Goal: Use online tool/utility: Utilize a website feature to perform a specific function

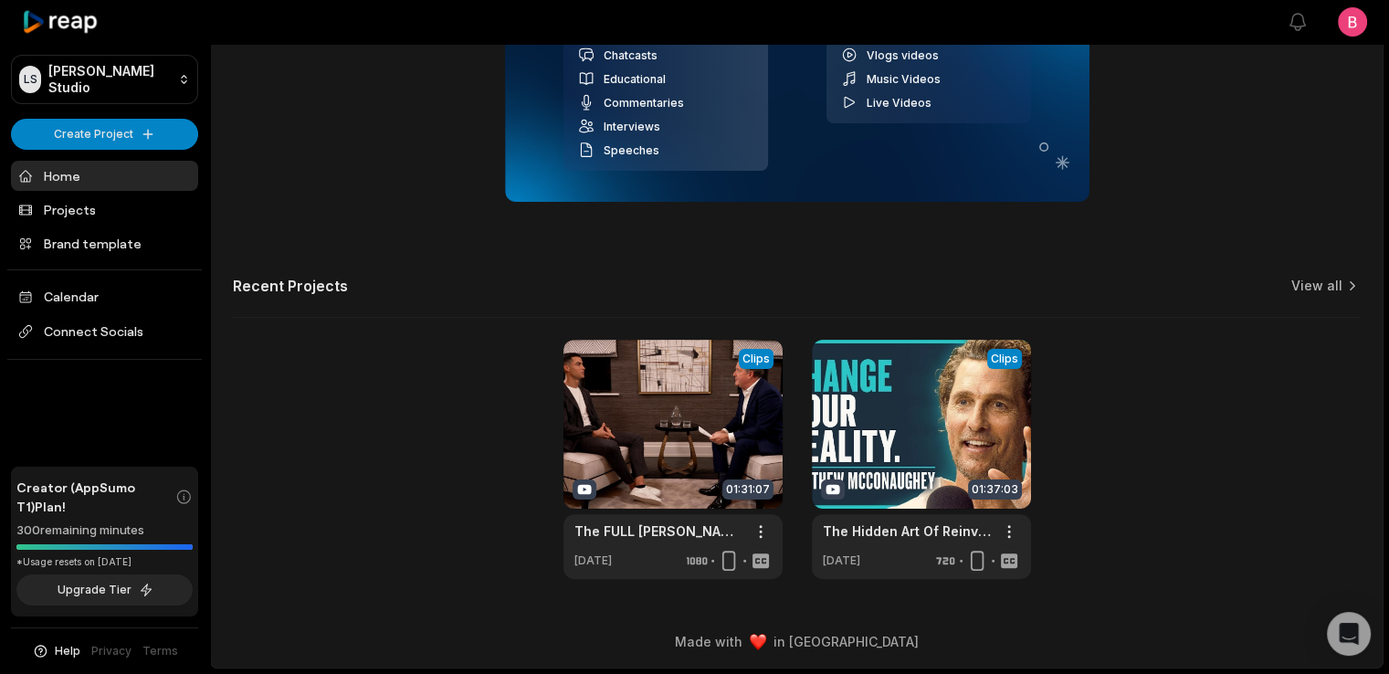
scroll to position [10, 0]
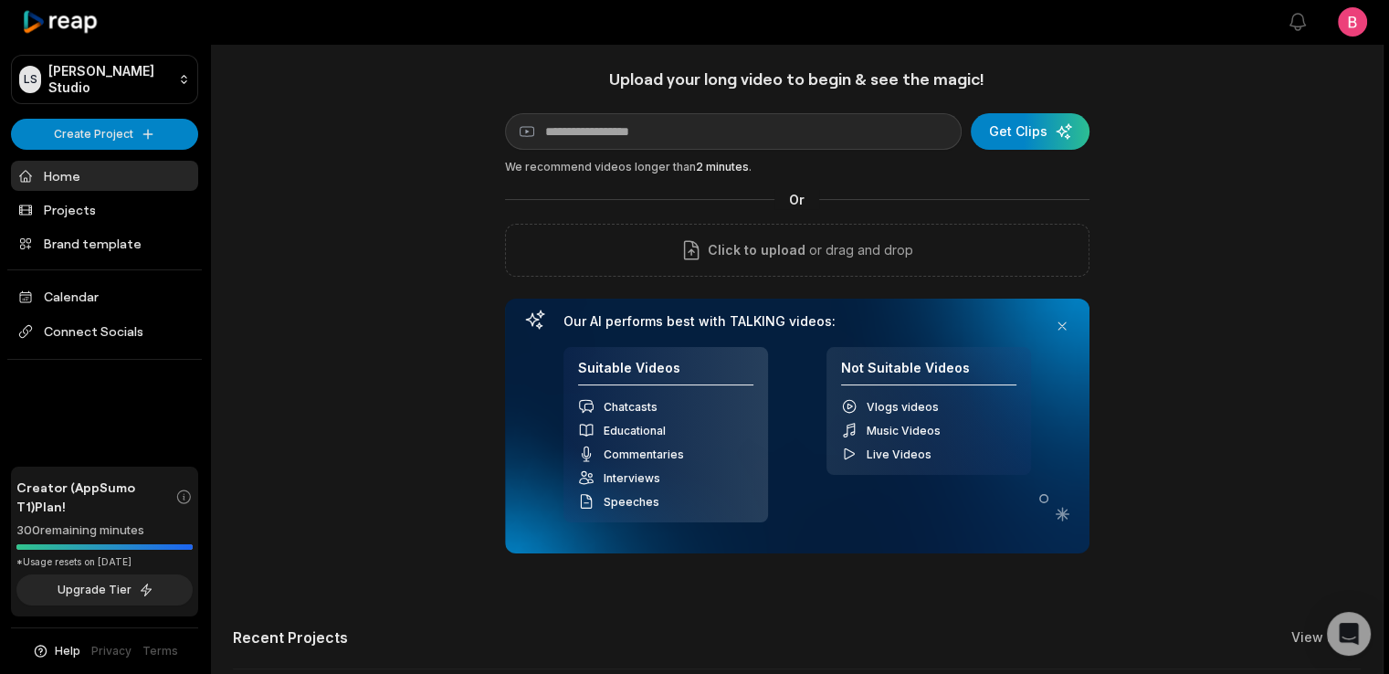
click at [66, 31] on icon at bounding box center [61, 22] width 78 height 25
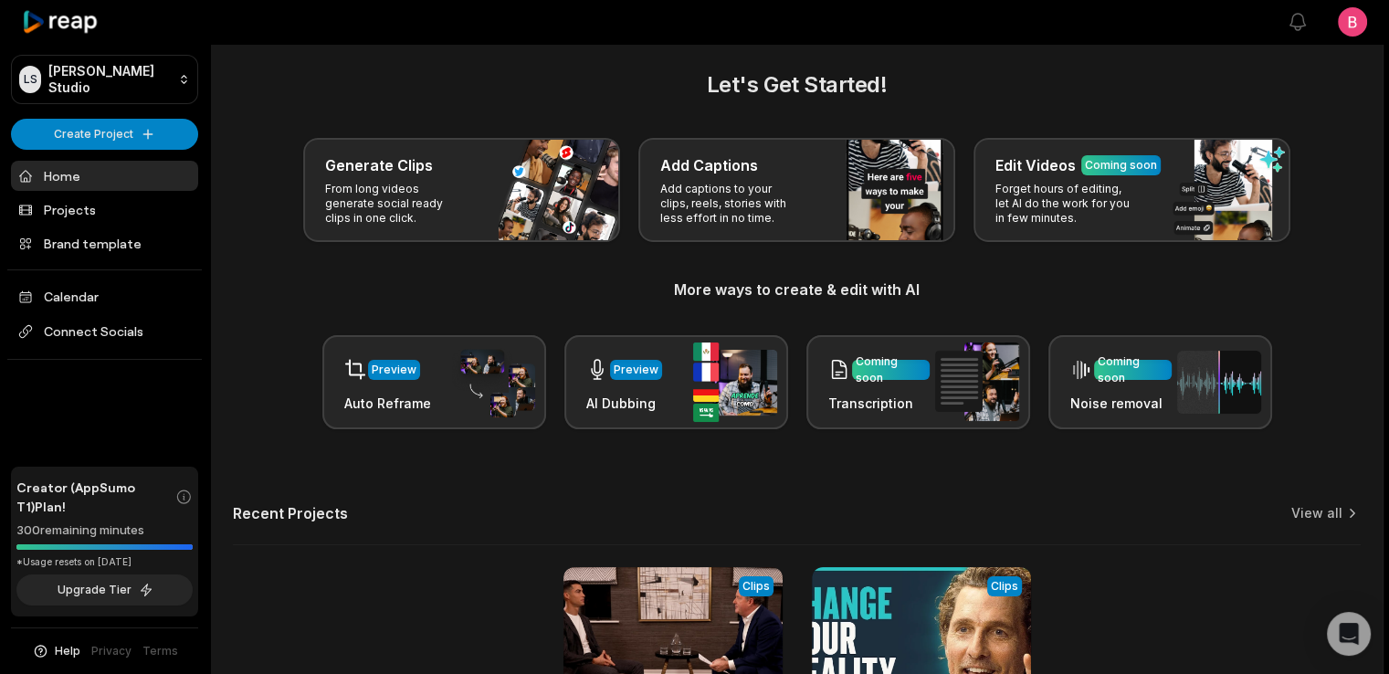
scroll to position [379, 0]
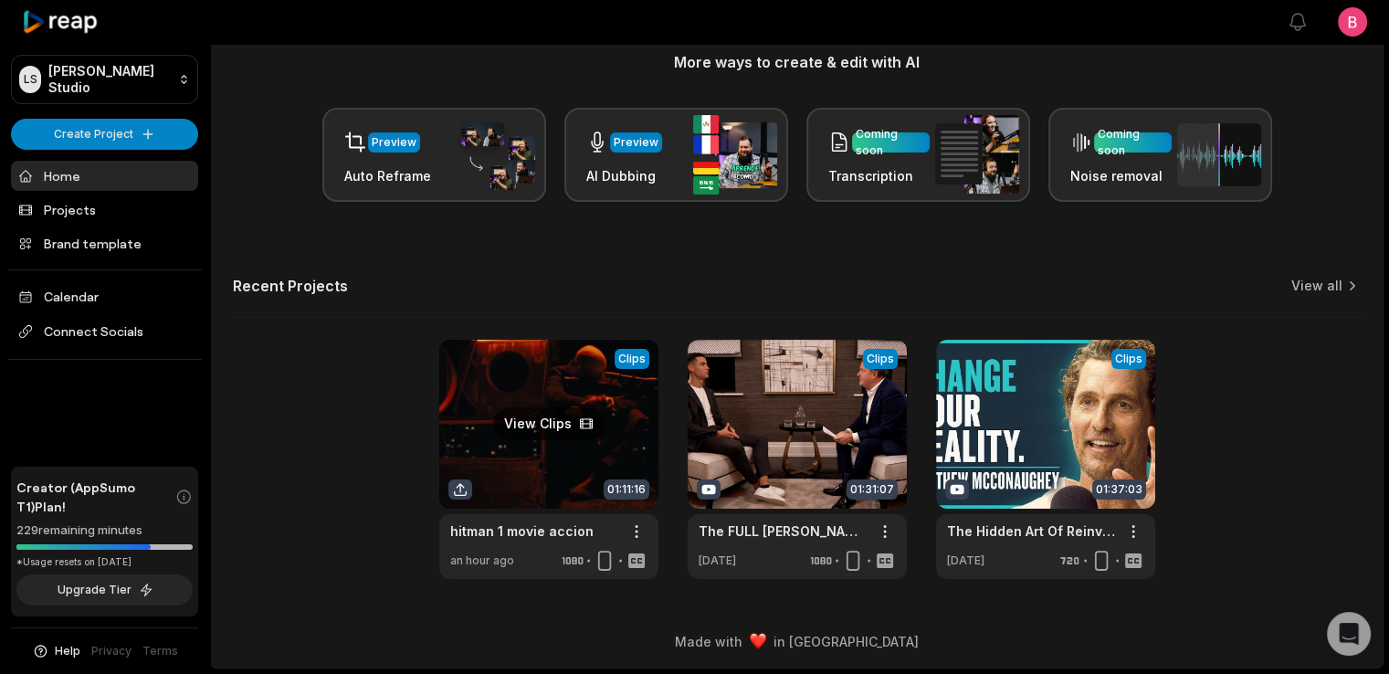
click at [521, 388] on link at bounding box center [548, 459] width 219 height 239
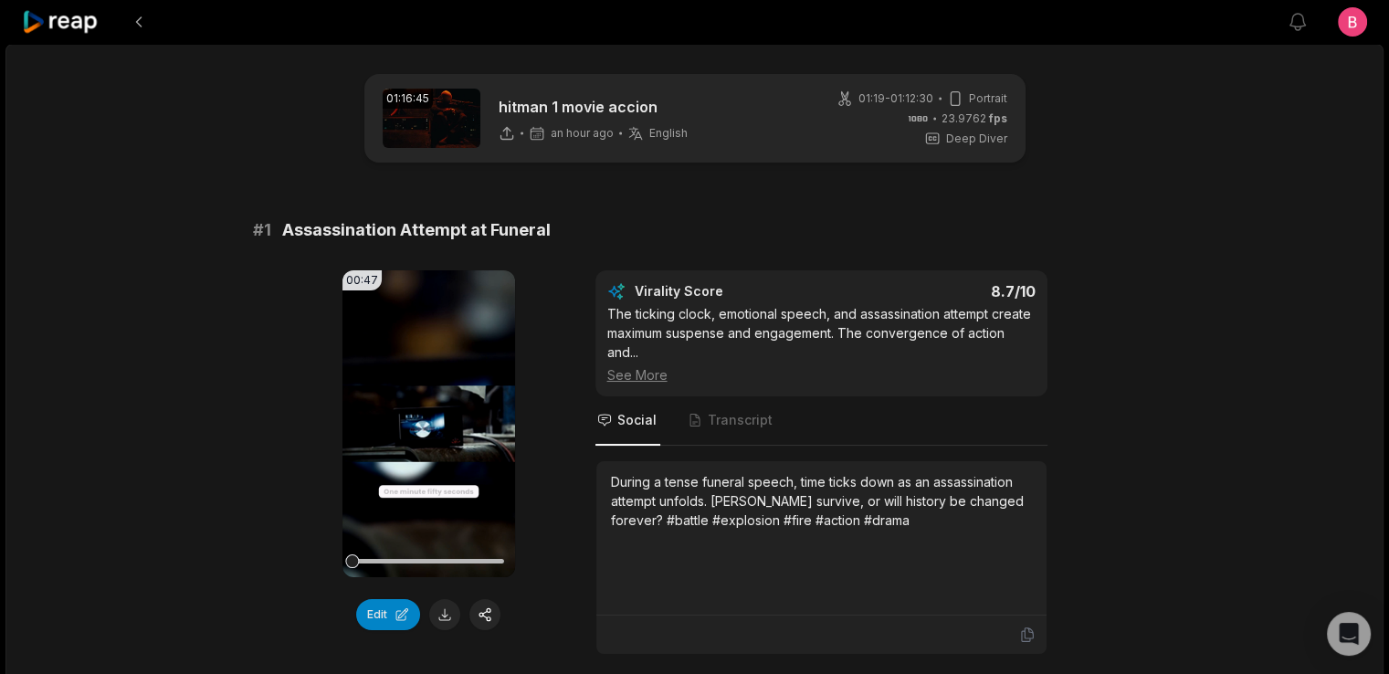
scroll to position [243, 0]
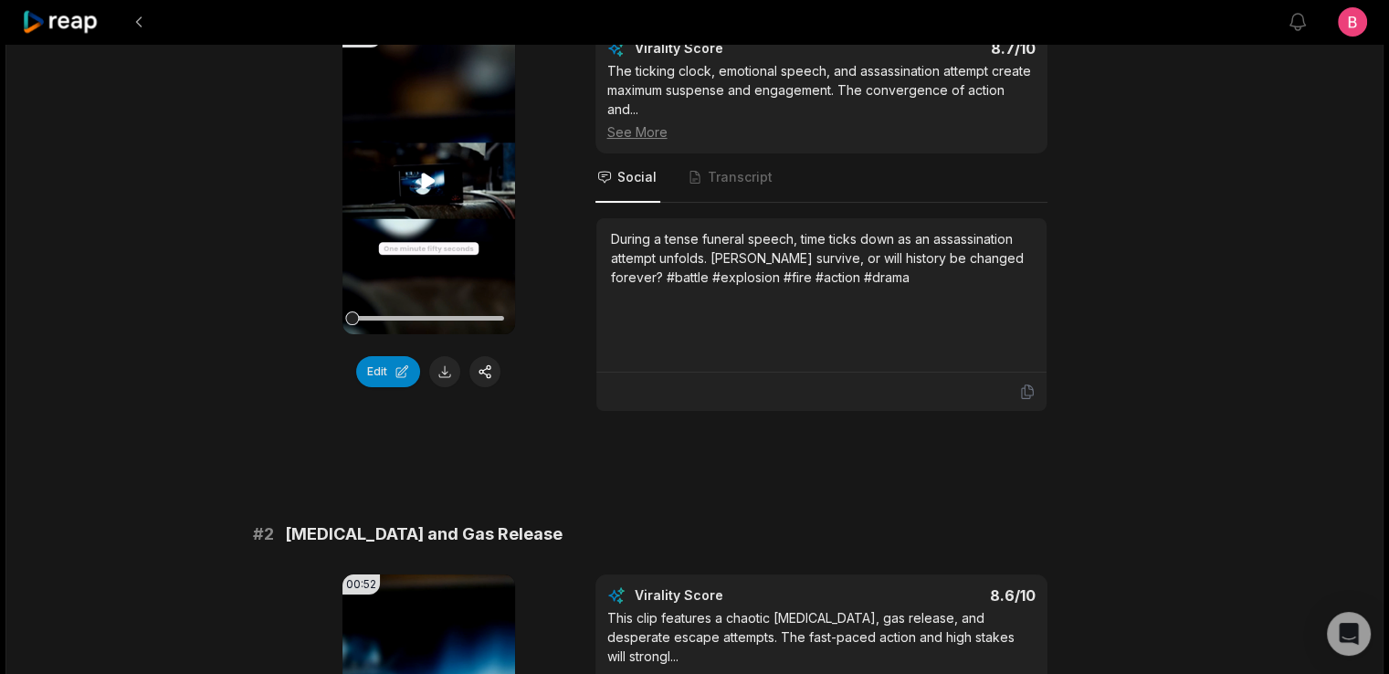
click at [429, 188] on icon at bounding box center [429, 181] width 14 height 16
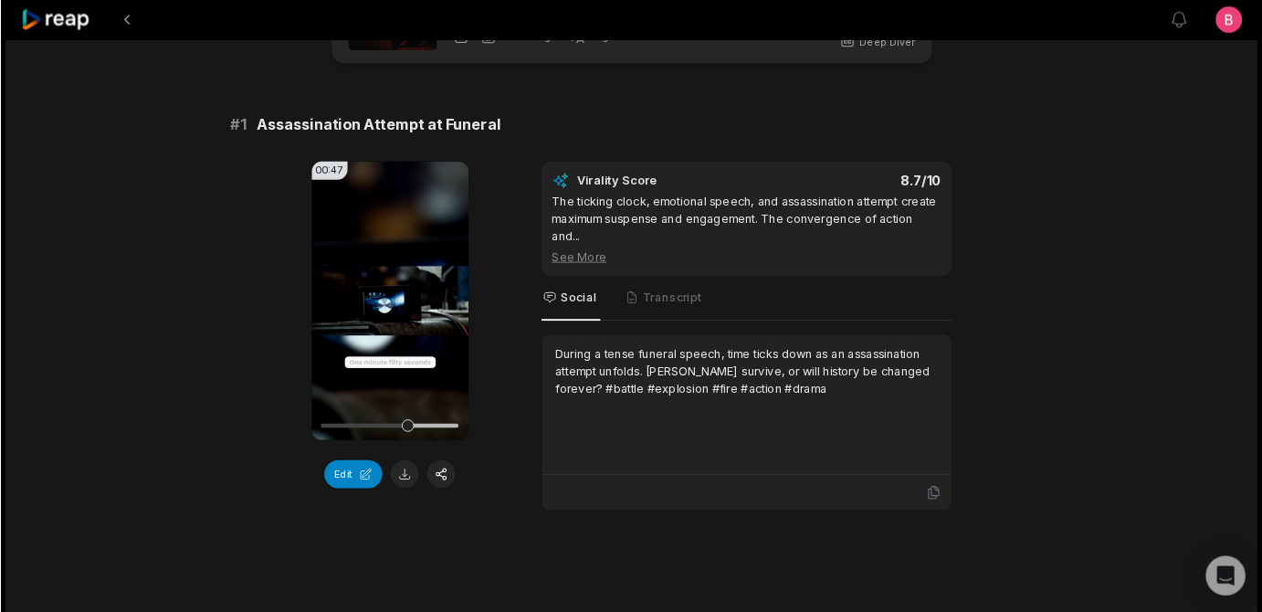
scroll to position [92, 0]
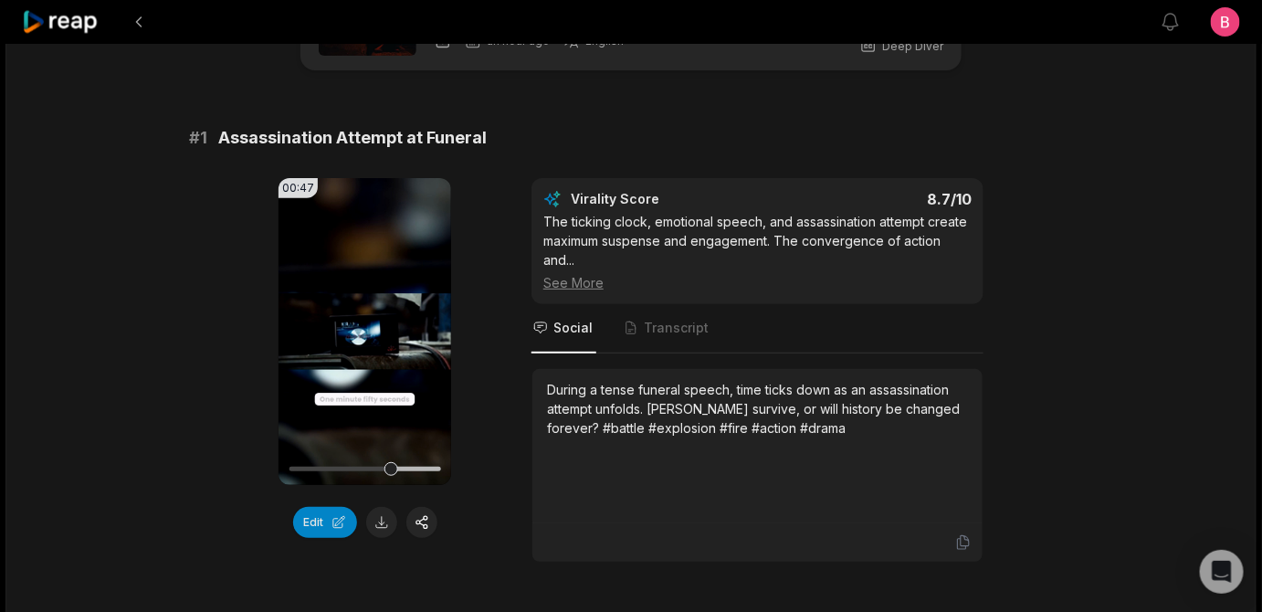
drag, startPoint x: 1391, startPoint y: 5, endPoint x: 1008, endPoint y: 229, distance: 444.4
click at [1008, 229] on div "00:47 Your browser does not support mp4 format. Edit Virality Score 8.7 /10 The…" at bounding box center [631, 370] width 884 height 384
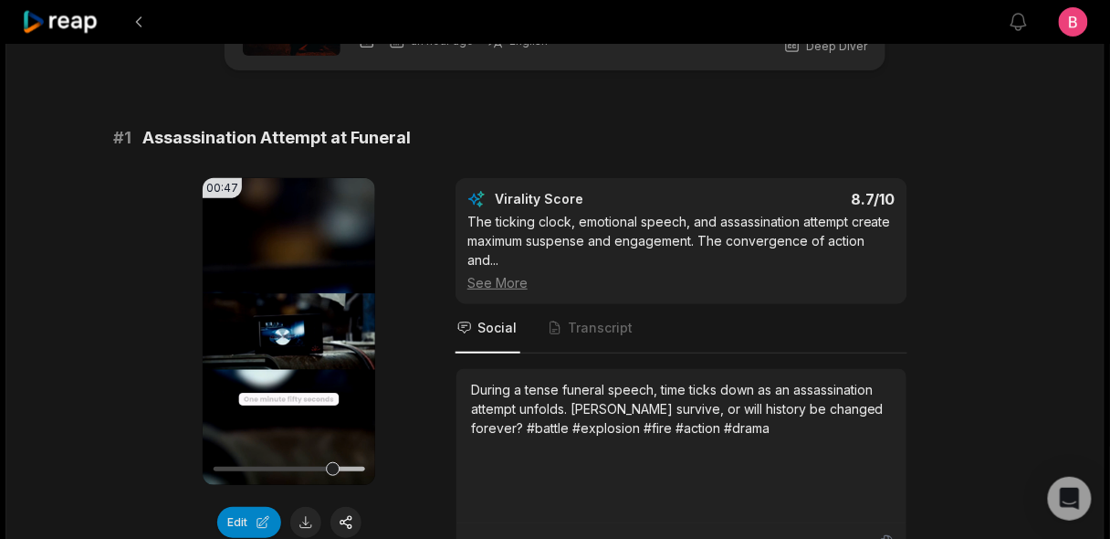
drag, startPoint x: 1252, startPoint y: 3, endPoint x: 738, endPoint y: 155, distance: 536.2
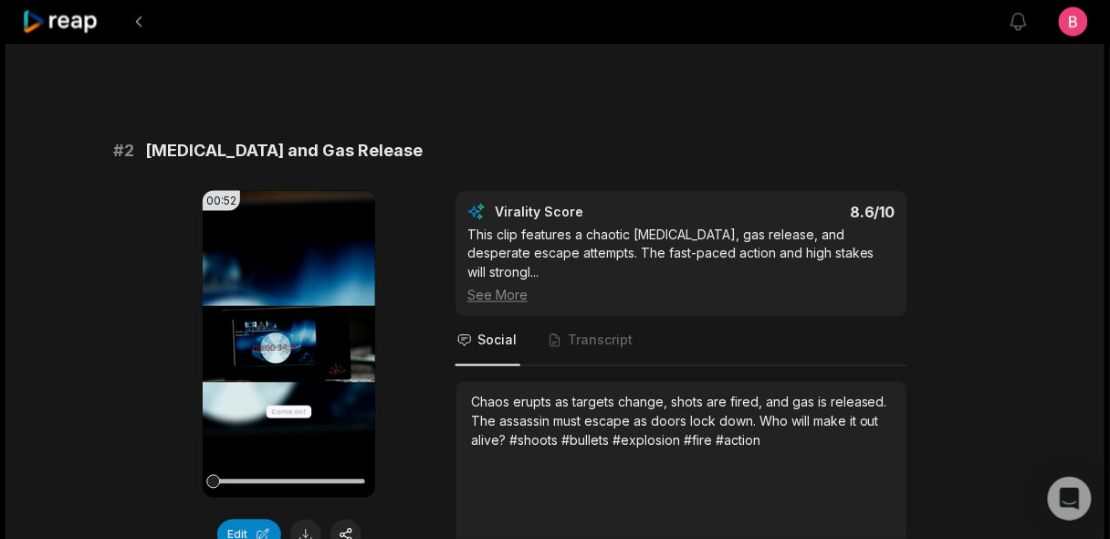
scroll to position [821, 0]
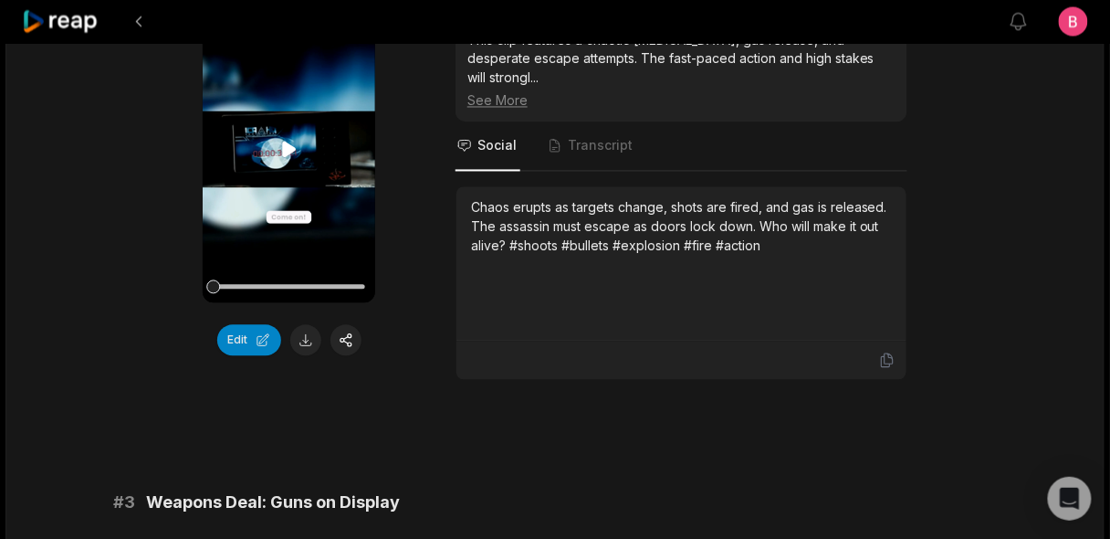
click at [285, 157] on icon at bounding box center [289, 150] width 14 height 16
click at [235, 303] on div at bounding box center [289, 287] width 152 height 32
click at [259, 303] on div at bounding box center [289, 287] width 152 height 32
click at [289, 303] on div at bounding box center [289, 287] width 152 height 32
click at [318, 289] on div at bounding box center [289, 287] width 152 height 5
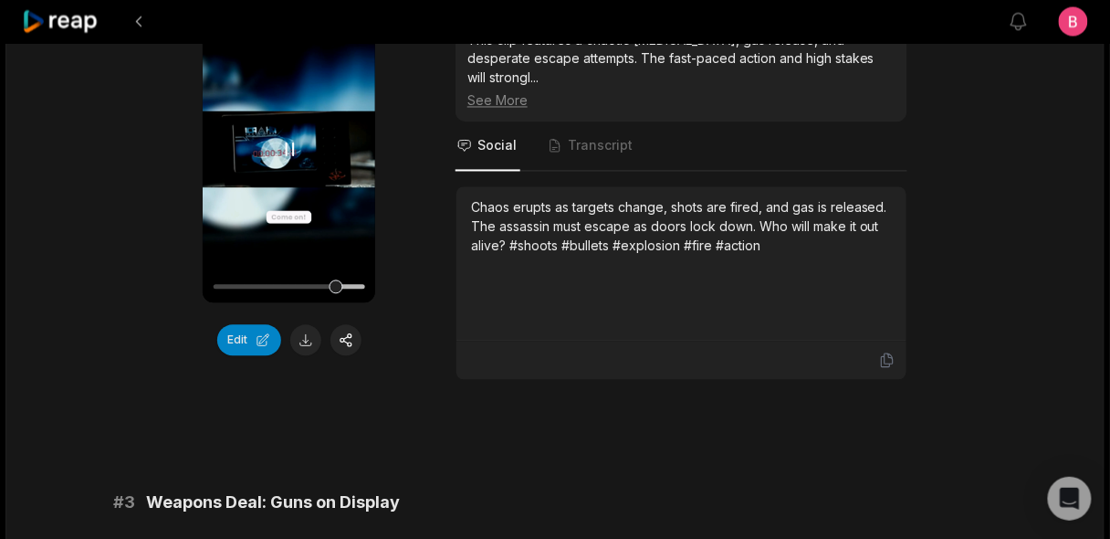
click at [336, 289] on div at bounding box center [289, 287] width 152 height 5
click at [358, 289] on div at bounding box center [289, 287] width 152 height 5
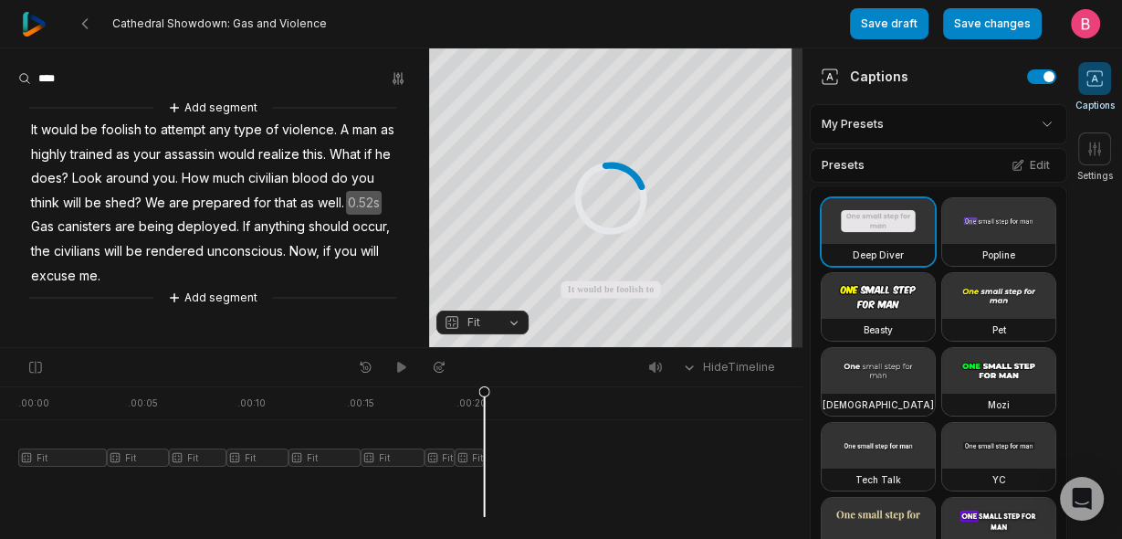
click at [1101, 79] on 7299 at bounding box center [1094, 78] width 15 height 15
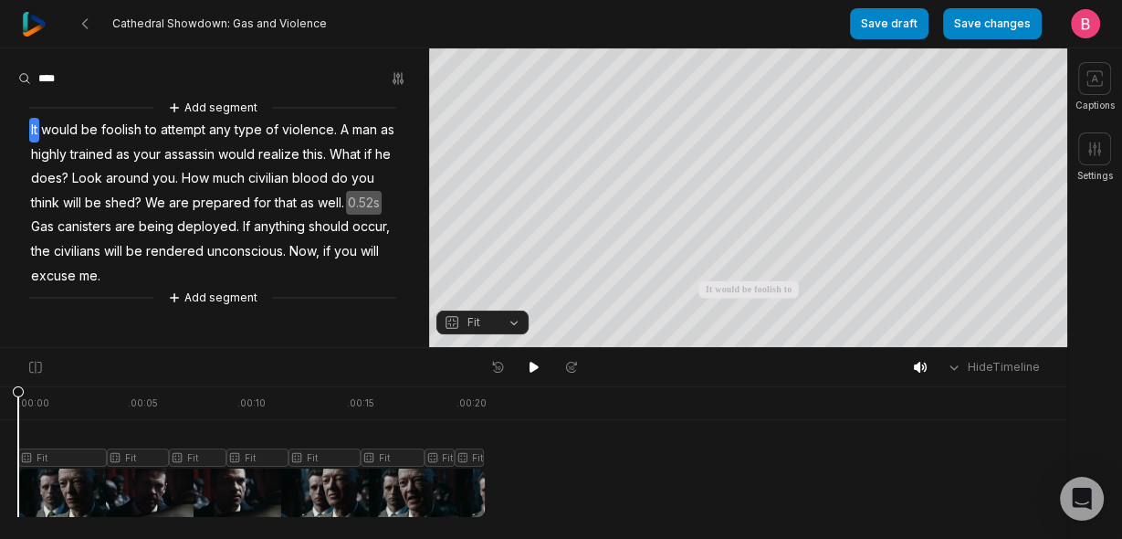
click at [530, 385] on div "Hide Timeline" at bounding box center [533, 367] width 1067 height 38
click at [527, 372] on icon at bounding box center [534, 367] width 15 height 15
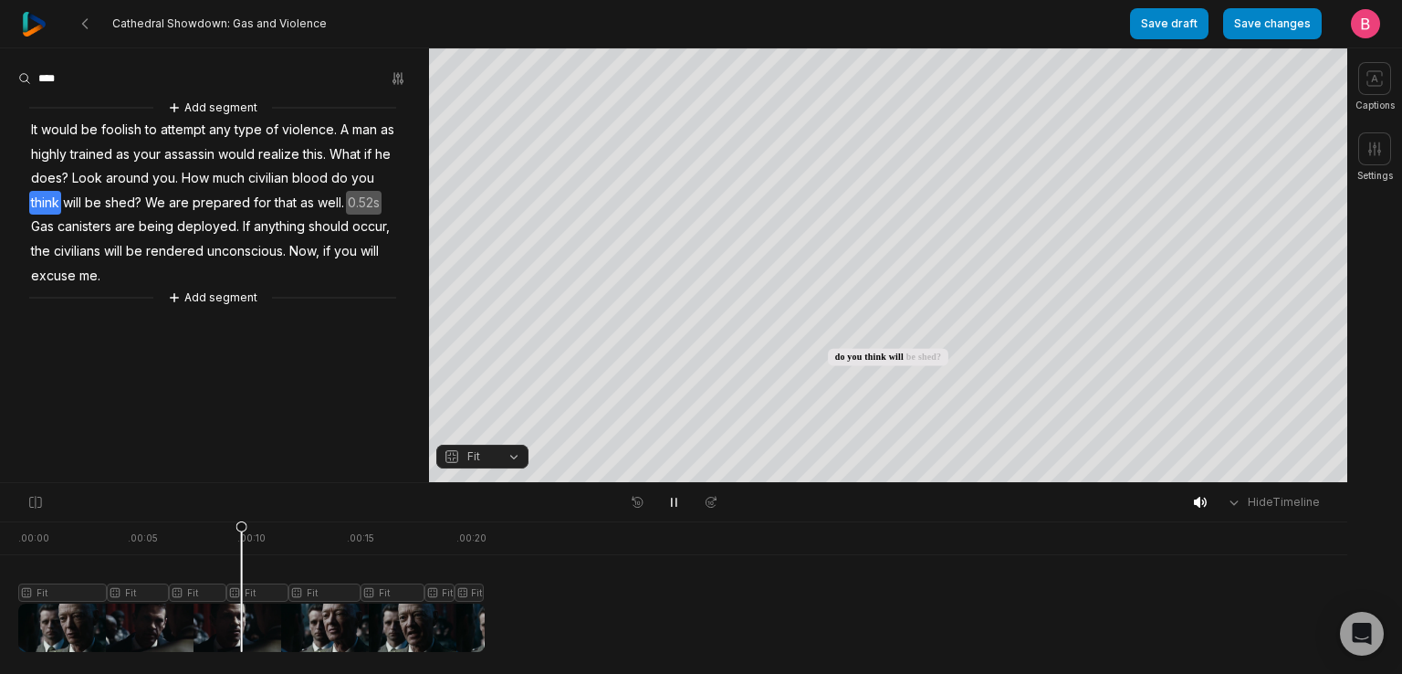
drag, startPoint x: 1094, startPoint y: 3, endPoint x: 889, endPoint y: 625, distance: 655.4
click at [889, 538] on div "Fit Fit Fit Fit Fit Fit Fit Fit" at bounding box center [674, 577] width 1348 height 47
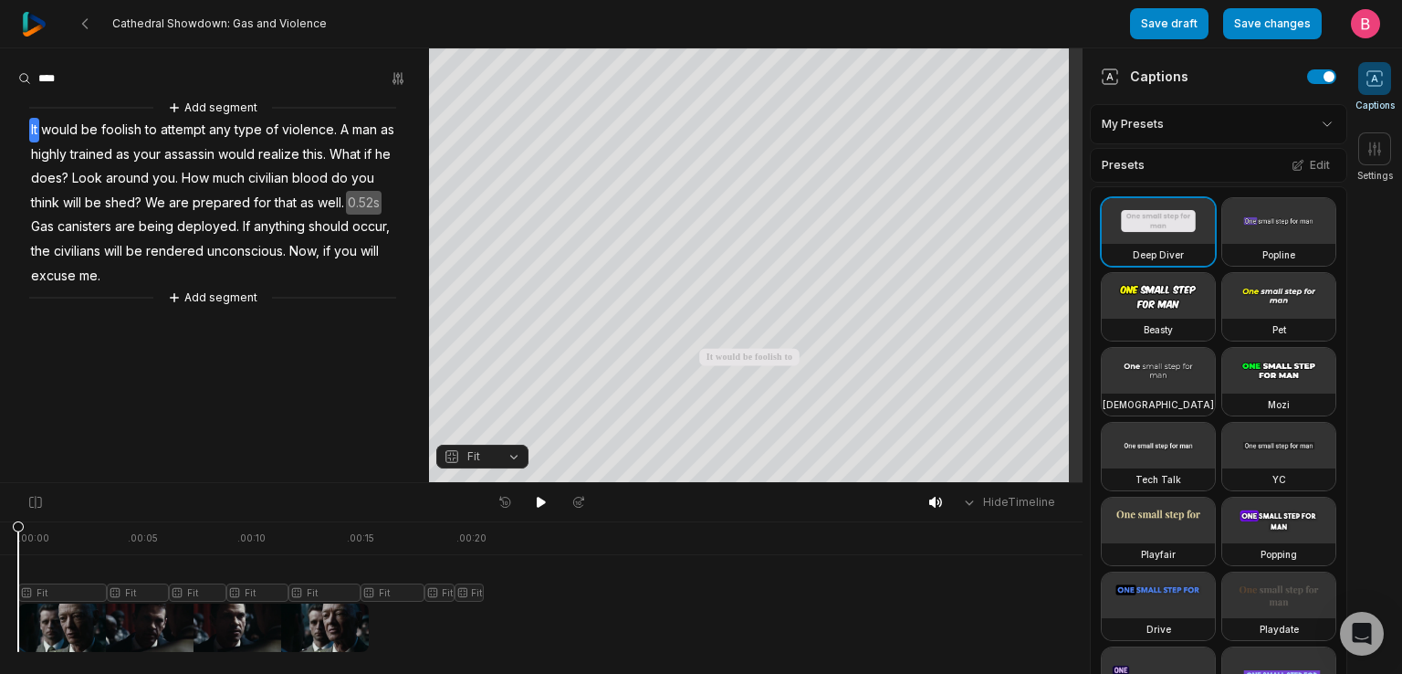
click at [1381, 95] on span at bounding box center [1375, 78] width 33 height 33
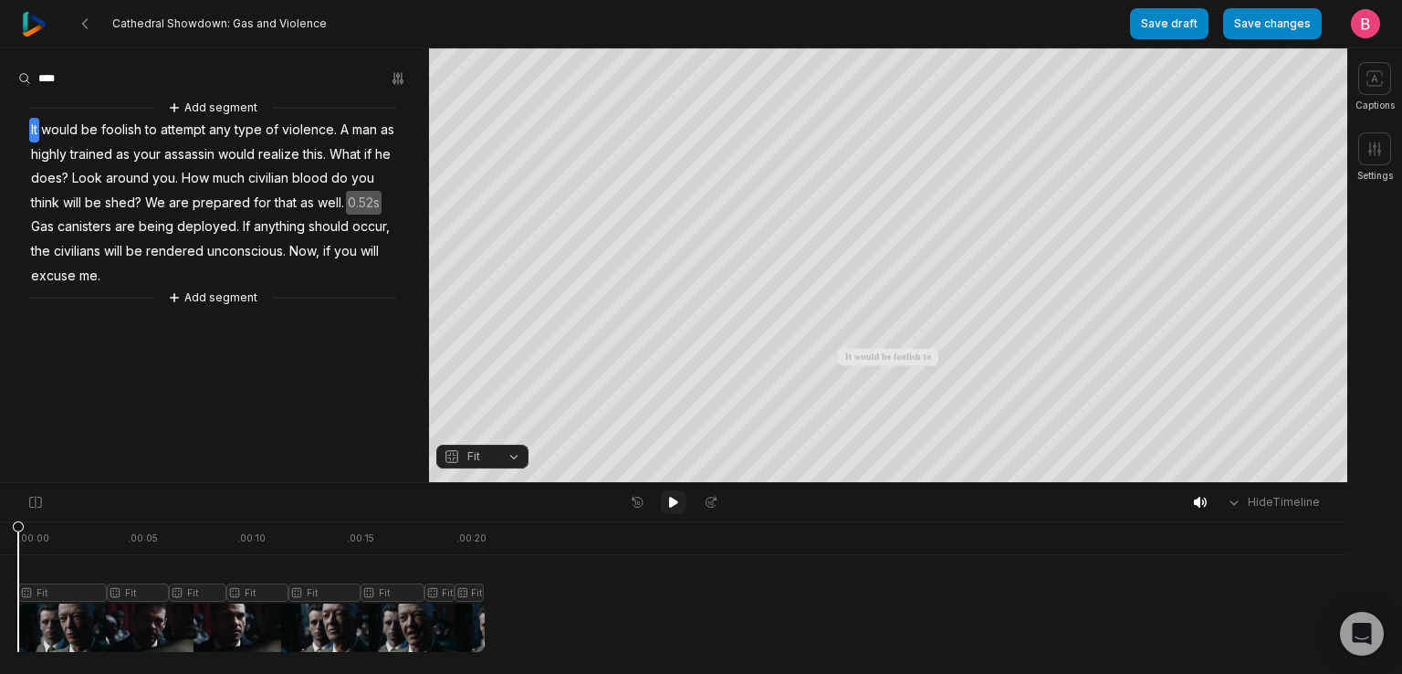
click at [666, 505] on icon at bounding box center [673, 502] width 15 height 15
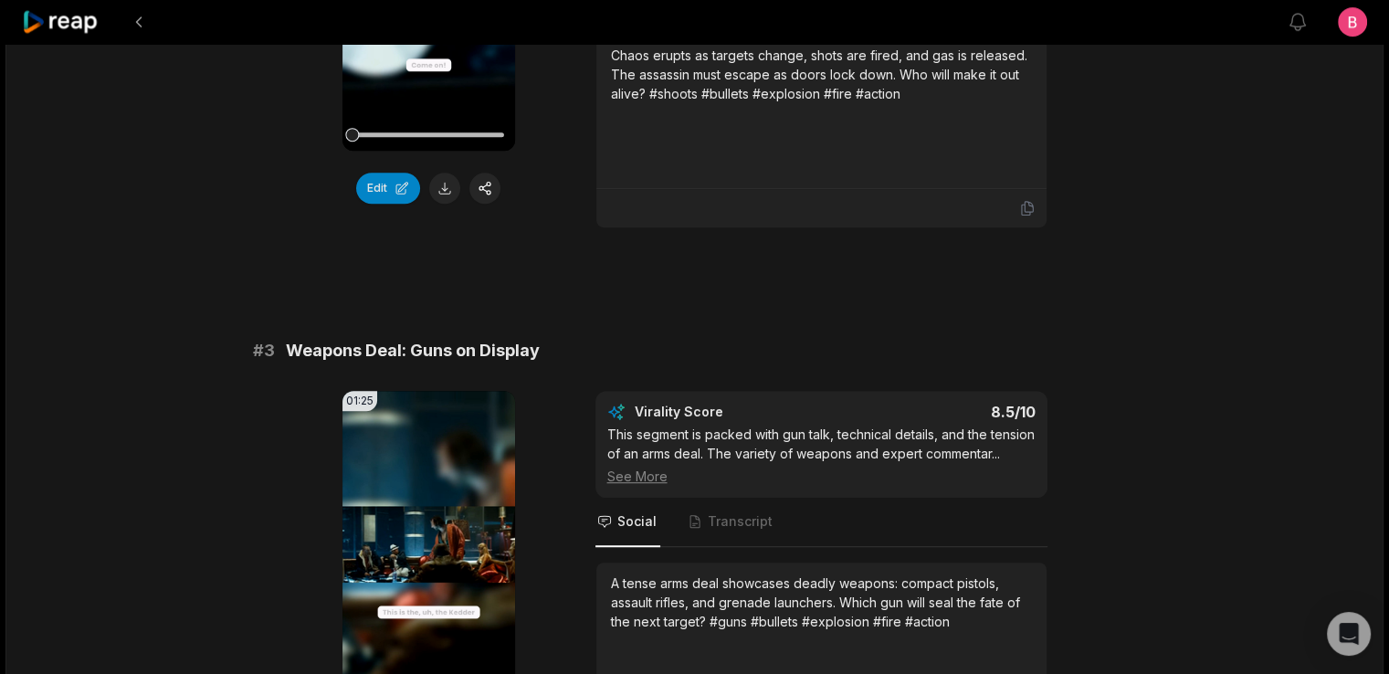
scroll to position [1947, 0]
